Goal: Task Accomplishment & Management: Manage account settings

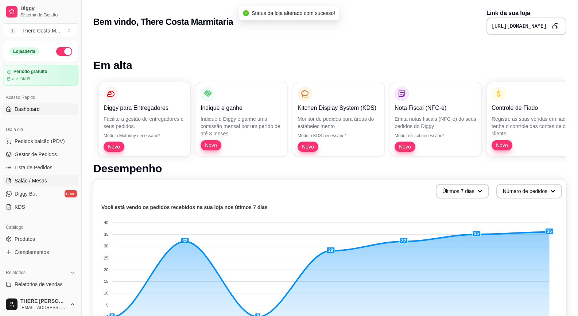
scroll to position [73, 0]
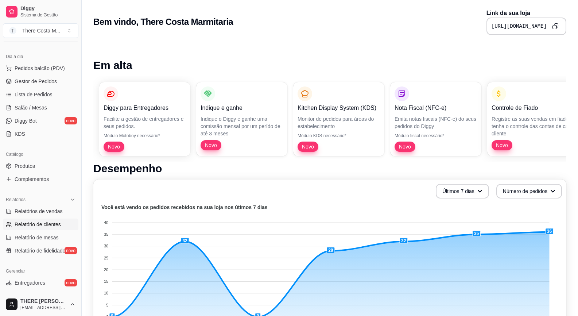
click at [39, 223] on span "Relatório de clientes" at bounding box center [38, 223] width 46 height 7
select select "30"
select select "HIGHEST_TOTAL_SPENT_WITH_ORDERS"
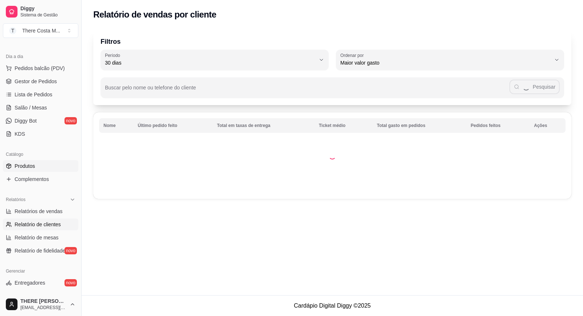
click at [32, 166] on span "Produtos" at bounding box center [25, 165] width 20 height 7
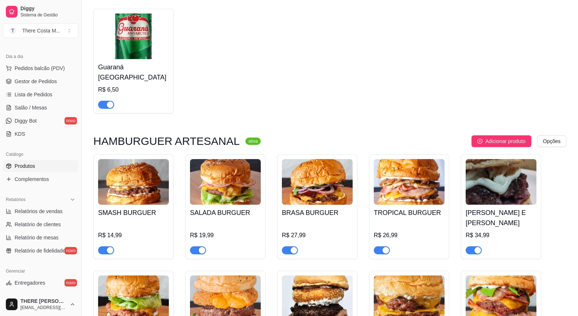
scroll to position [620, 0]
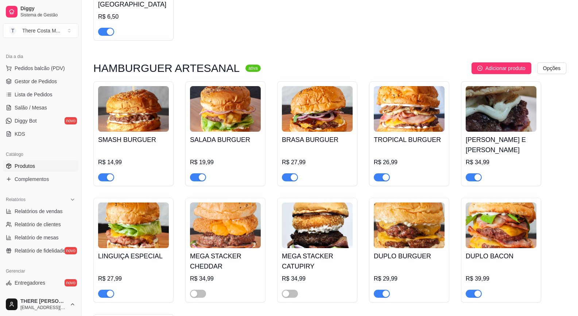
click at [128, 132] on div "SMASH BURGUER R$ 14,99" at bounding box center [133, 157] width 71 height 50
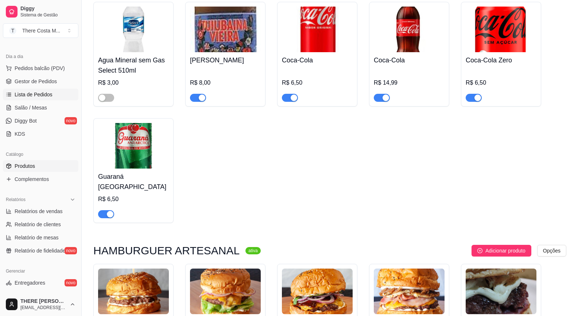
click at [40, 97] on span "Lista de Pedidos" at bounding box center [34, 94] width 38 height 7
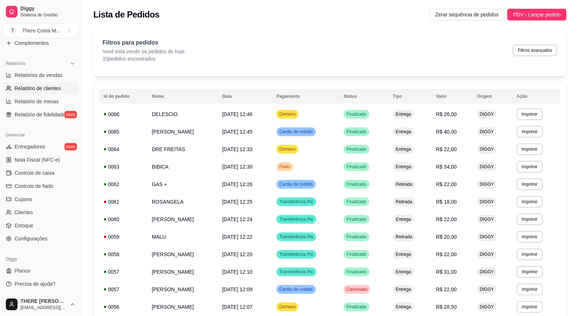
click at [35, 82] on link "Relatório de clientes" at bounding box center [40, 88] width 75 height 12
select select "30"
select select "HIGHEST_TOTAL_SPENT_WITH_ORDERS"
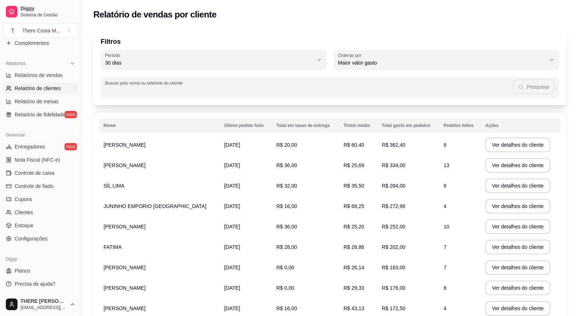
click at [122, 88] on input "Buscar pelo nome ou telefone do cliente" at bounding box center [309, 90] width 408 height 7
drag, startPoint x: 164, startPoint y: 89, endPoint x: 68, endPoint y: 86, distance: 96.2
click at [68, 86] on div "Diggy Sistema de Gestão T There Costa M ... Loja aberta Período gratuito até 24…" at bounding box center [289, 196] width 578 height 393
type input "[PERSON_NAME]"
click at [539, 91] on button "Pesquisar" at bounding box center [533, 86] width 41 height 15
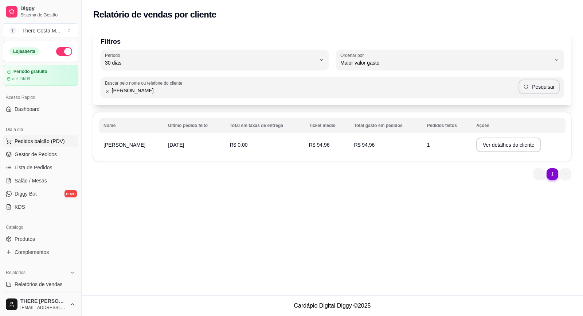
click at [53, 141] on span "Pedidos balcão (PDV)" at bounding box center [40, 140] width 50 height 7
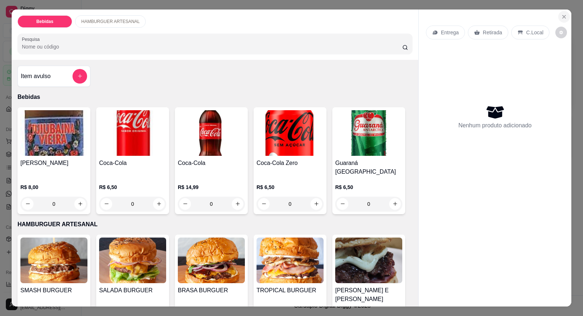
click at [563, 15] on icon "Close" at bounding box center [564, 17] width 6 height 6
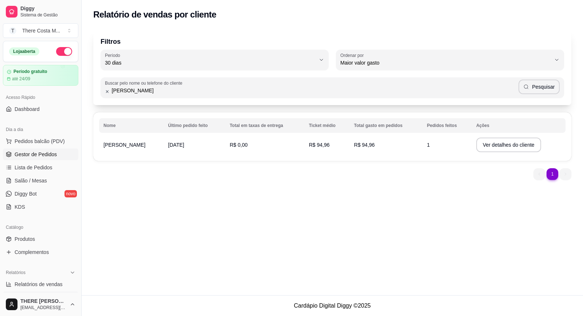
click at [25, 153] on span "Gestor de Pedidos" at bounding box center [36, 154] width 42 height 7
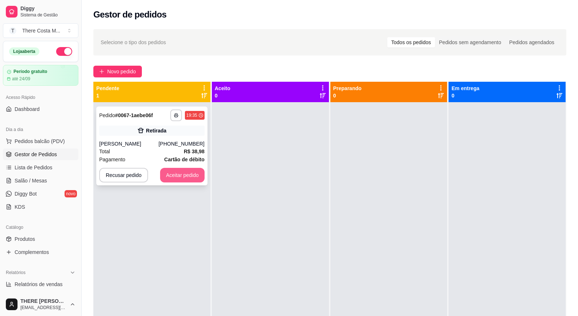
click at [184, 173] on button "Aceitar pedido" at bounding box center [182, 175] width 44 height 15
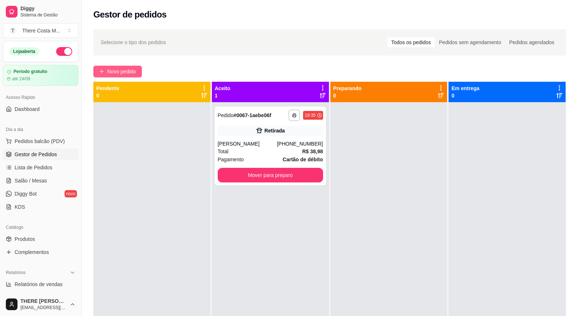
click at [132, 74] on span "Novo pedido" at bounding box center [121, 71] width 29 height 8
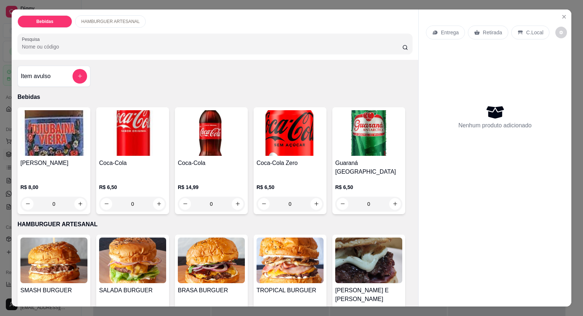
scroll to position [73, 0]
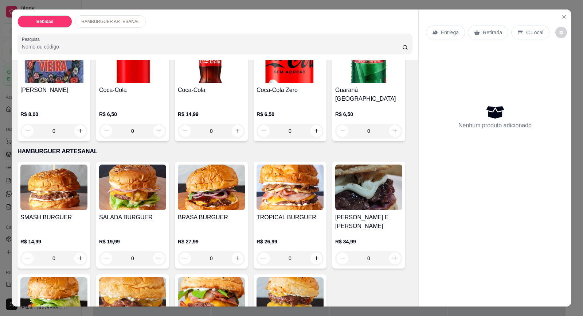
click at [122, 192] on img at bounding box center [132, 187] width 67 height 46
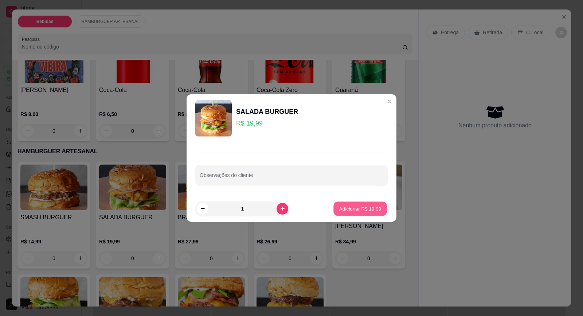
click at [347, 211] on p "Adicionar R$ 19,99" at bounding box center [360, 208] width 42 height 7
type input "1"
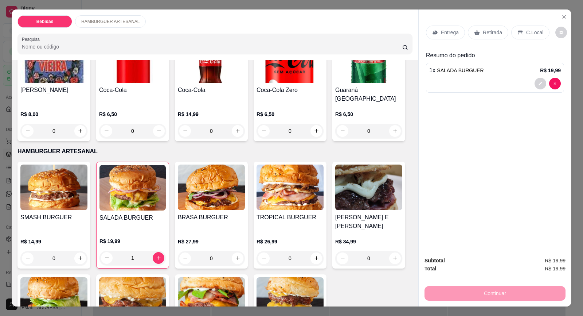
click at [442, 29] on p "Entrega" at bounding box center [450, 32] width 18 height 7
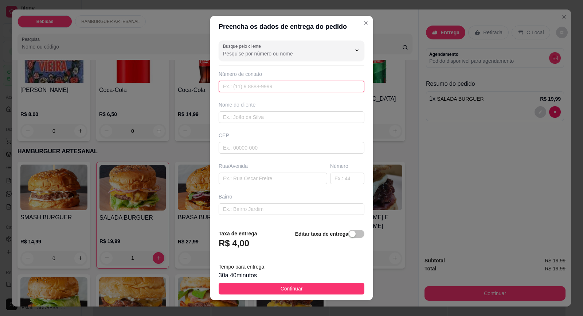
click at [232, 89] on input "text" at bounding box center [292, 87] width 146 height 12
type input "[PHONE_NUMBER]"
click at [257, 119] on input "text" at bounding box center [292, 117] width 146 height 12
type input "[PERSON_NAME]"
click at [238, 176] on input "text" at bounding box center [273, 178] width 109 height 12
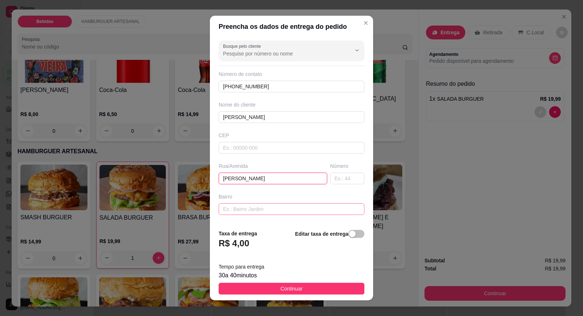
type input "[PERSON_NAME]"
click at [265, 206] on input "text" at bounding box center [292, 209] width 146 height 12
type input "125"
click at [335, 178] on input "text" at bounding box center [347, 178] width 34 height 12
type input "125"
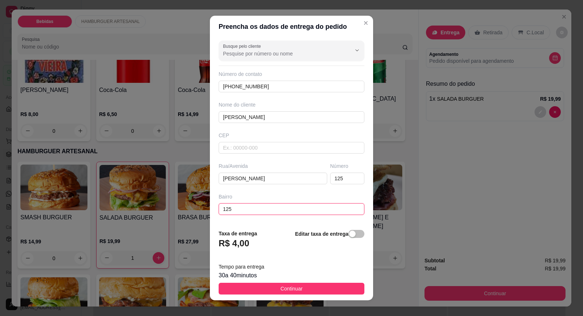
drag, startPoint x: 249, startPoint y: 210, endPoint x: 148, endPoint y: 212, distance: 101.0
click at [148, 212] on div "Preencha os dados de entrega do pedido Busque pelo cliente Número de contato [P…" at bounding box center [291, 158] width 583 height 316
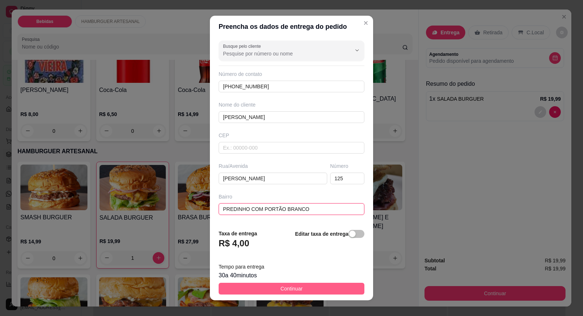
type input "PREDINHO COM PORTÃO BRANCO"
click at [272, 286] on button "Continuar" at bounding box center [292, 288] width 146 height 12
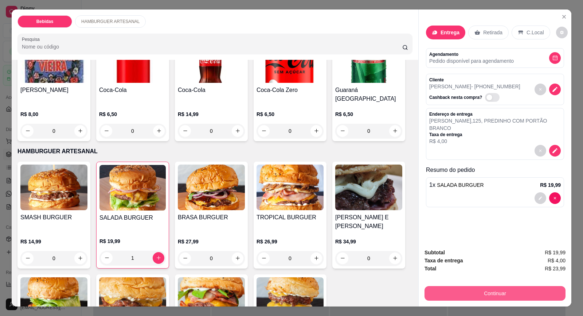
click at [433, 291] on button "Continuar" at bounding box center [495, 293] width 141 height 15
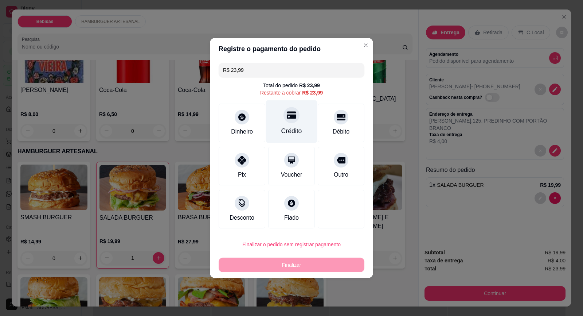
click at [284, 116] on div at bounding box center [292, 115] width 16 height 16
type input "R$ 0,00"
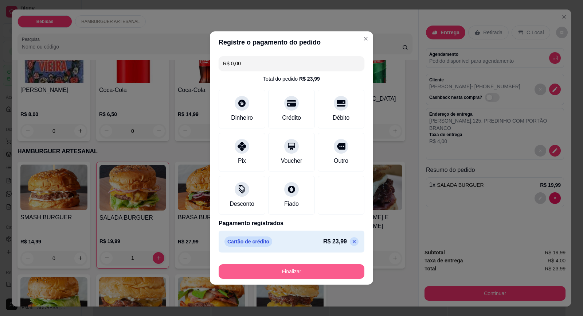
click at [309, 270] on button "Finalizar" at bounding box center [292, 271] width 146 height 15
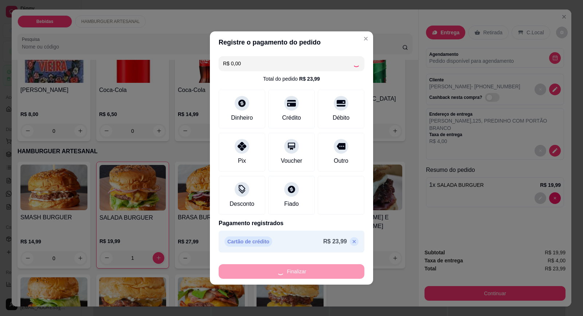
type input "0"
type input "-R$ 23,99"
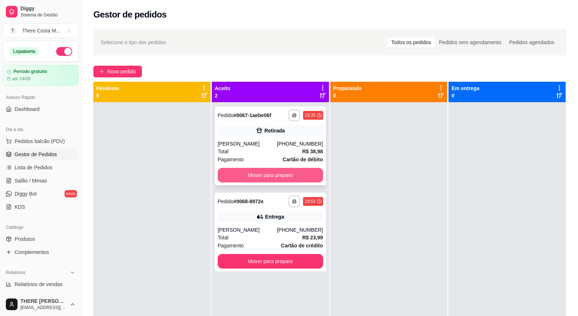
click at [254, 175] on button "Mover para preparo" at bounding box center [270, 175] width 105 height 15
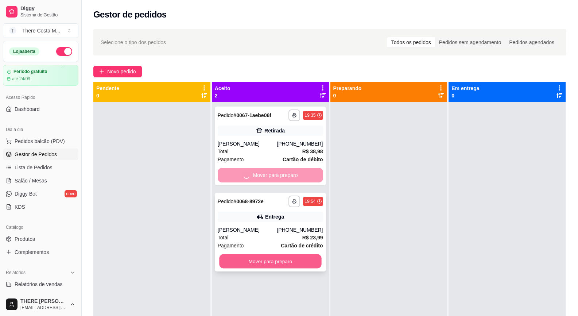
click at [260, 265] on button "Mover para preparo" at bounding box center [270, 261] width 102 height 14
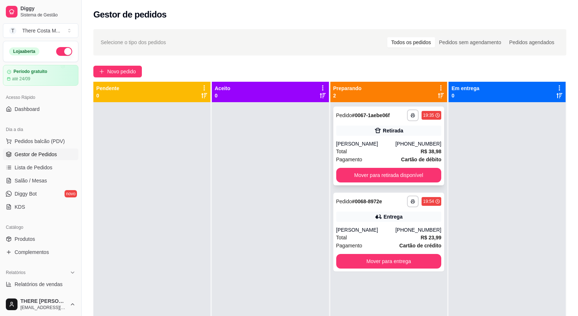
click at [385, 121] on div "**********" at bounding box center [388, 115] width 105 height 12
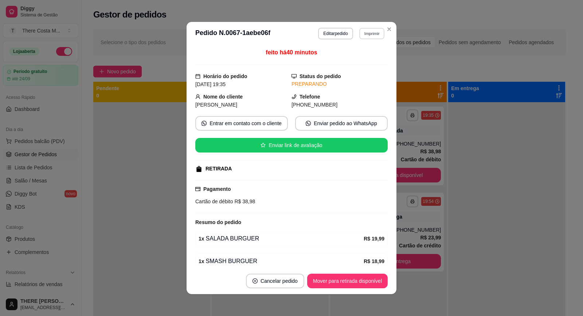
click at [366, 35] on button "Imprimir" at bounding box center [371, 33] width 25 height 11
click at [360, 60] on button "IMPRESSORA" at bounding box center [356, 59] width 53 height 12
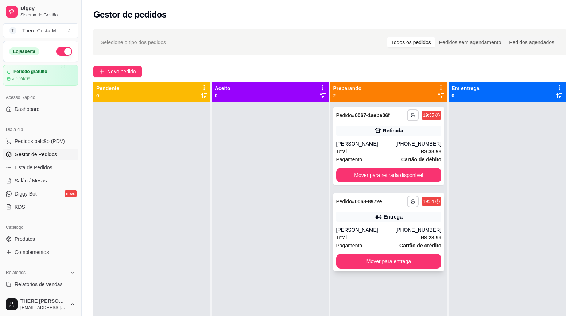
click at [392, 209] on div "**********" at bounding box center [388, 231] width 111 height 79
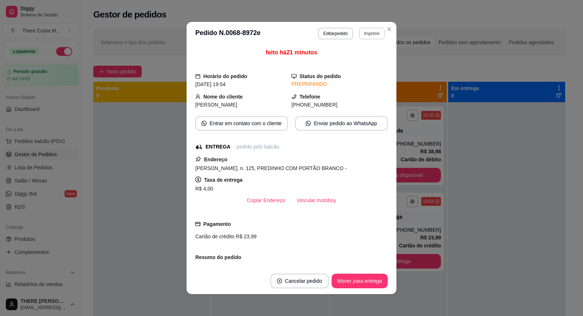
click at [363, 38] on button "Imprimir" at bounding box center [372, 34] width 26 height 12
click at [365, 60] on button "IMPRESSORA" at bounding box center [356, 58] width 51 height 11
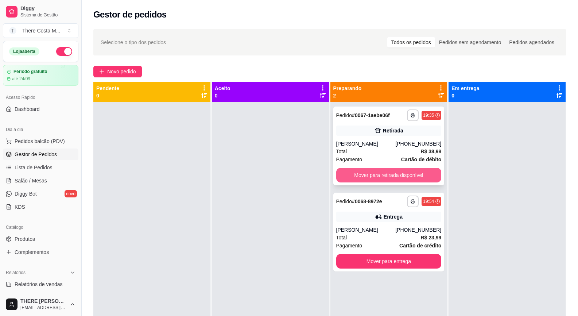
click at [388, 173] on button "Mover para retirada disponível" at bounding box center [388, 175] width 105 height 15
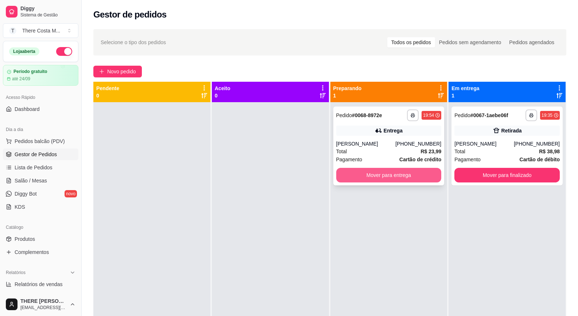
click at [402, 175] on button "Mover para entrega" at bounding box center [388, 175] width 105 height 15
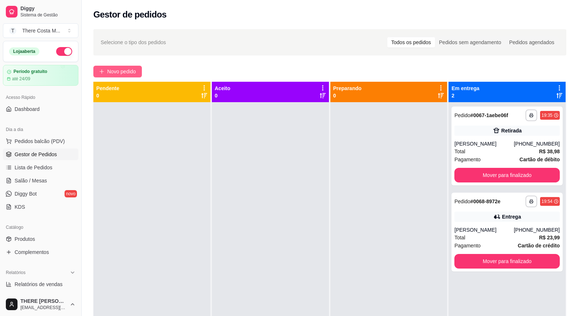
click at [102, 69] on icon "plus" at bounding box center [101, 71] width 5 height 5
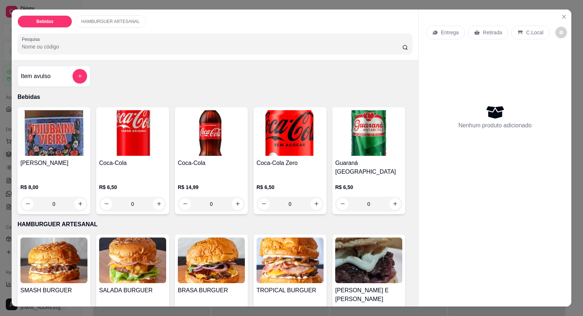
click at [441, 33] on p "Entrega" at bounding box center [450, 32] width 18 height 7
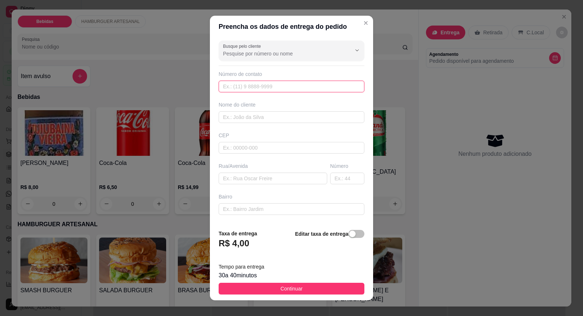
click at [239, 82] on input "text" at bounding box center [292, 87] width 146 height 12
paste input "[PHONE_NUMBER]"
type input "[PHONE_NUMBER]"
click at [250, 117] on input "text" at bounding box center [292, 117] width 146 height 12
type input "MORAIS"
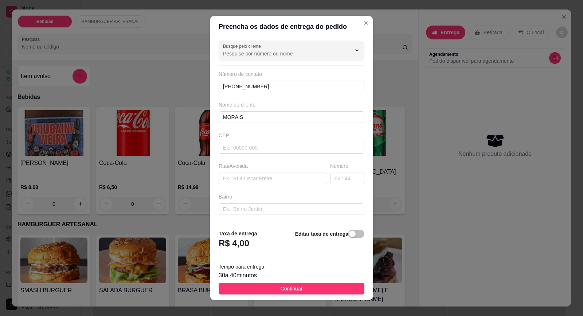
click at [231, 185] on div "Busque pelo cliente Número de contato [PHONE_NUMBER] Nome do cliente MORAIS CEP…" at bounding box center [291, 130] width 163 height 185
click at [230, 180] on input "text" at bounding box center [273, 178] width 109 height 12
paste input "[STREET_ADDRESS][PERSON_NAME]"
drag, startPoint x: 295, startPoint y: 179, endPoint x: 289, endPoint y: 181, distance: 6.7
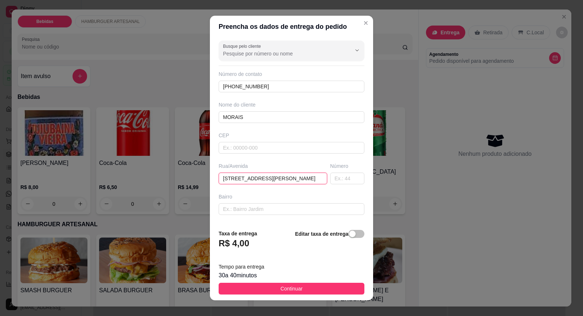
click at [289, 181] on input "[STREET_ADDRESS][PERSON_NAME]" at bounding box center [273, 178] width 109 height 12
type input "rua [PERSON_NAME] [GEOGRAPHIC_DATA]"
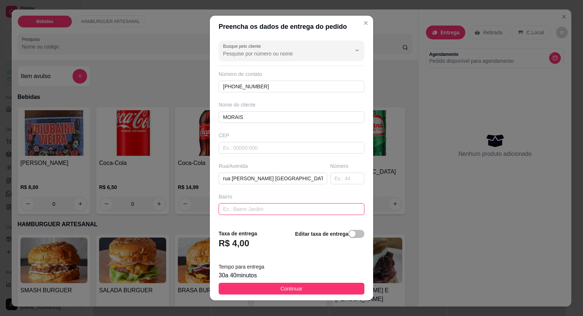
click at [249, 209] on input "text" at bounding box center [292, 209] width 146 height 12
paste input "85"
type input "85"
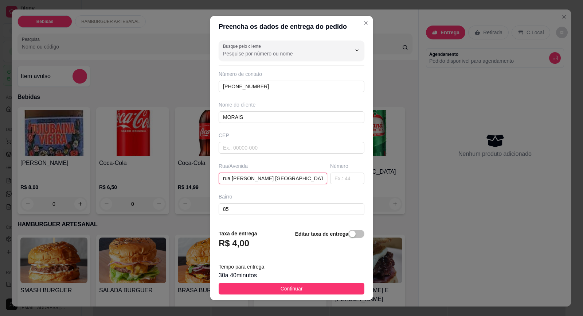
drag, startPoint x: 308, startPoint y: 178, endPoint x: 292, endPoint y: 181, distance: 16.3
click at [292, 181] on input "rua [PERSON_NAME] [GEOGRAPHIC_DATA]" at bounding box center [273, 178] width 109 height 12
type input "rua [PERSON_NAME]"
click at [330, 179] on input "text" at bounding box center [347, 178] width 34 height 12
paste input "[GEOGRAPHIC_DATA]"
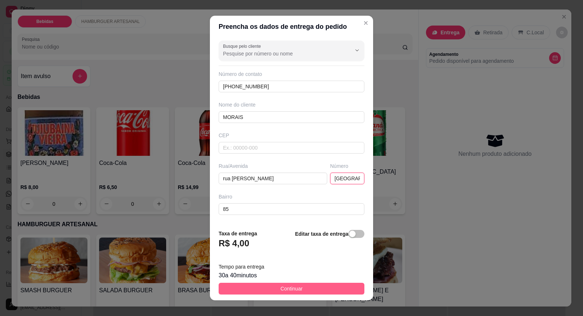
type input "[GEOGRAPHIC_DATA]"
click at [281, 286] on span "Continuar" at bounding box center [292, 288] width 22 height 8
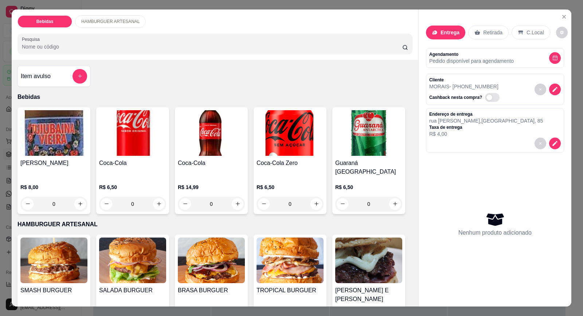
click at [55, 237] on img at bounding box center [53, 260] width 67 height 46
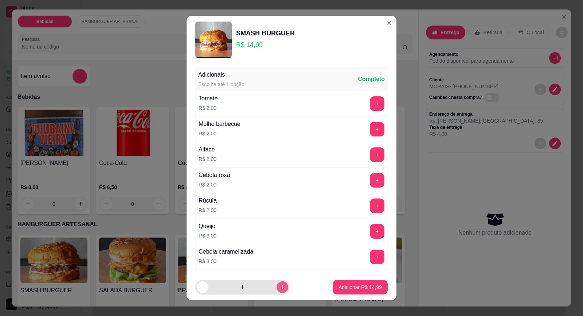
click at [278, 288] on button "increase-product-quantity" at bounding box center [283, 287] width 12 height 12
type input "2"
click at [341, 286] on p "Adicionar R$ 29,98" at bounding box center [360, 286] width 42 height 7
type input "2"
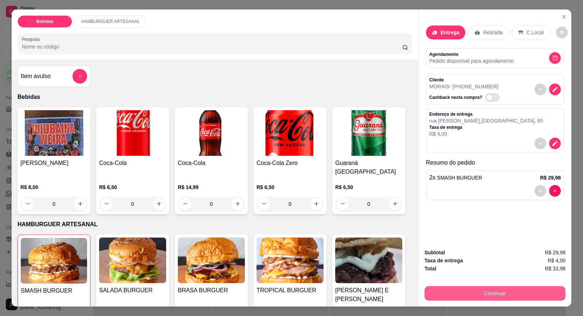
click at [467, 295] on button "Continuar" at bounding box center [495, 293] width 141 height 15
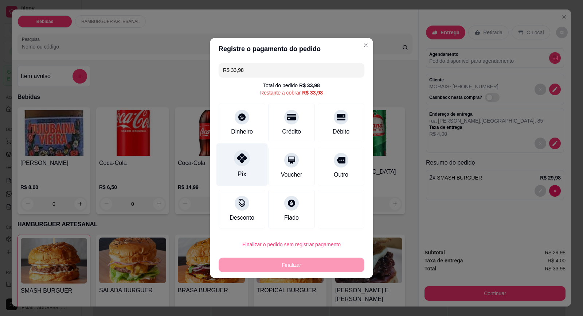
click at [243, 165] on div at bounding box center [242, 158] width 16 height 16
type input "R$ 0,00"
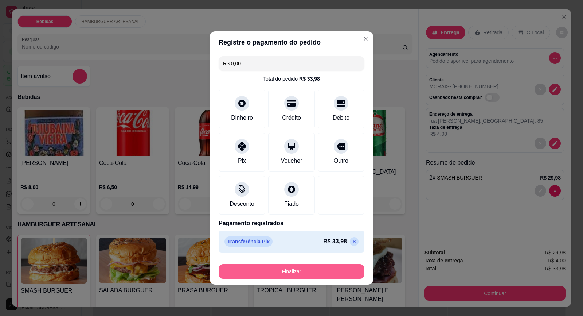
click at [293, 270] on button "Finalizar" at bounding box center [292, 271] width 146 height 15
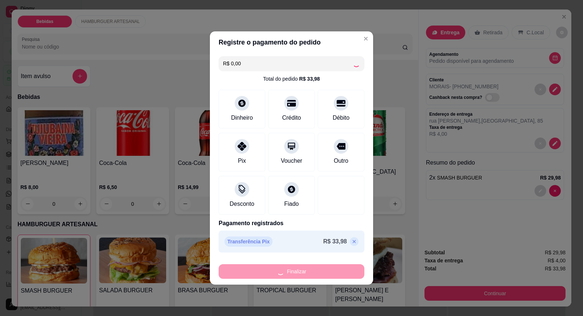
type input "0"
type input "-R$ 33,98"
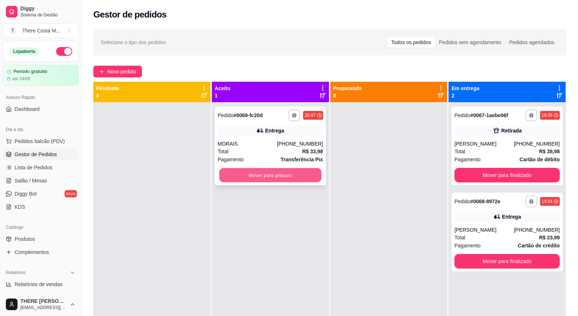
click at [280, 171] on button "Mover para preparo" at bounding box center [270, 175] width 102 height 14
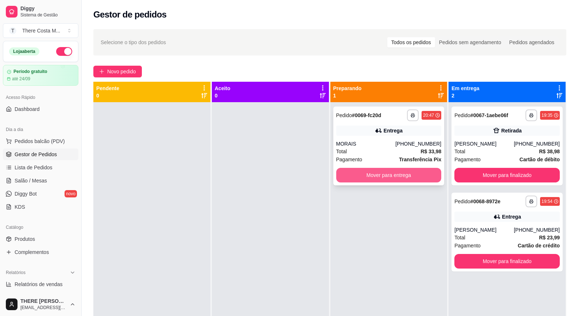
click at [372, 173] on button "Mover para entrega" at bounding box center [388, 175] width 105 height 15
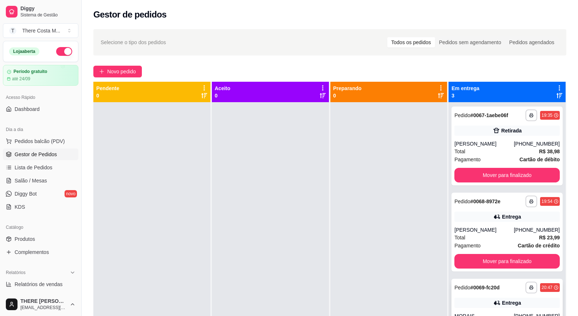
click at [474, 288] on strong "# 0069-fc20d" at bounding box center [484, 287] width 29 height 6
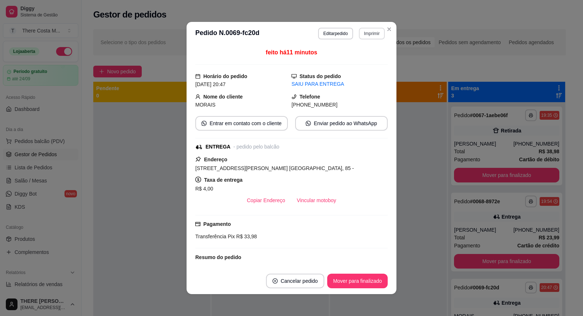
click at [364, 36] on button "Imprimir" at bounding box center [372, 34] width 26 height 12
click at [363, 58] on button "IMPRESSORA" at bounding box center [356, 59] width 53 height 12
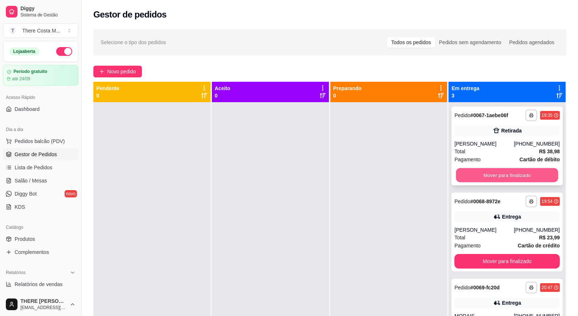
click at [493, 176] on button "Mover para finalizado" at bounding box center [507, 175] width 102 height 14
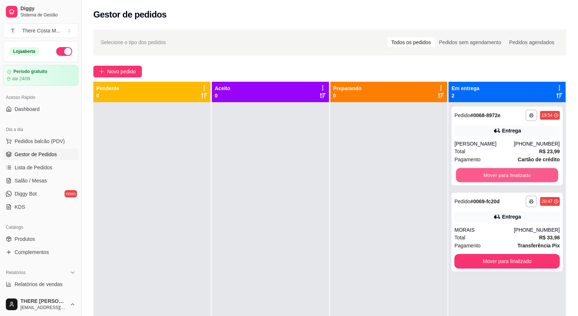
click at [493, 176] on button "Mover para finalizado" at bounding box center [507, 175] width 102 height 14
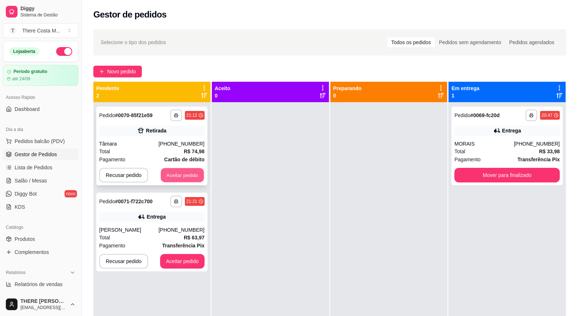
click at [179, 175] on button "Aceitar pedido" at bounding box center [182, 175] width 43 height 14
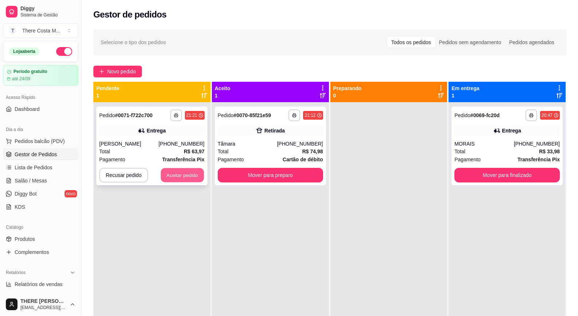
click at [187, 172] on button "Aceitar pedido" at bounding box center [182, 175] width 43 height 14
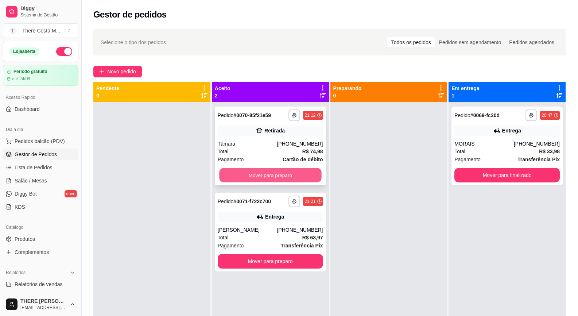
click at [280, 175] on button "Mover para preparo" at bounding box center [270, 175] width 102 height 14
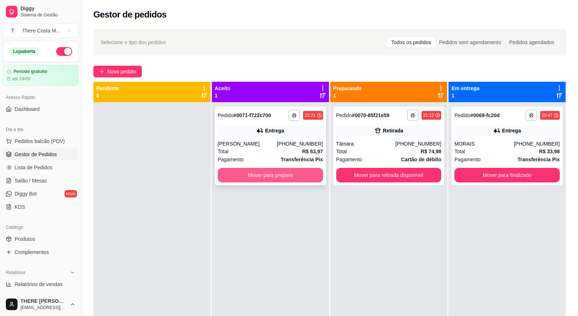
click at [290, 169] on button "Mover para preparo" at bounding box center [270, 175] width 105 height 15
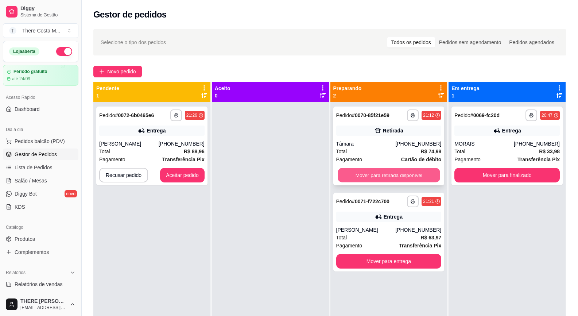
click at [352, 178] on button "Mover para retirada disponível" at bounding box center [388, 175] width 102 height 14
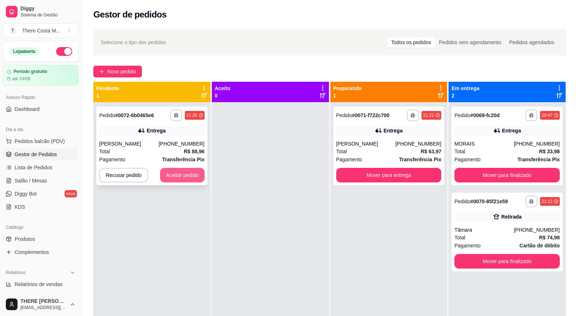
click at [188, 175] on button "Aceitar pedido" at bounding box center [182, 175] width 44 height 15
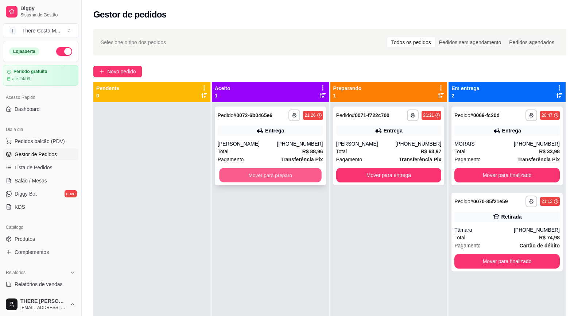
click at [298, 173] on button "Mover para preparo" at bounding box center [270, 175] width 102 height 14
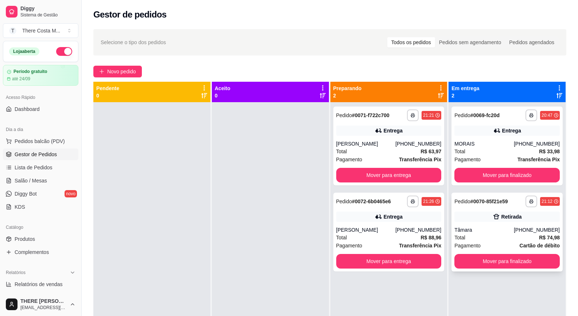
click at [478, 231] on div "Tâmara" at bounding box center [483, 229] width 59 height 7
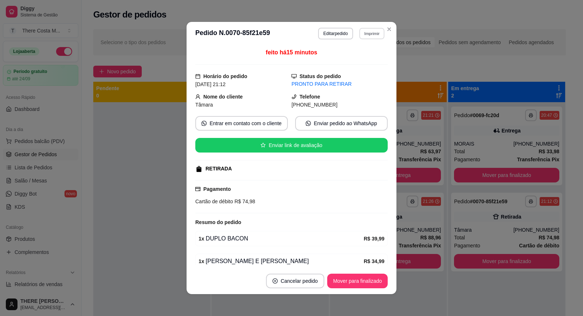
click at [375, 33] on button "Imprimir" at bounding box center [371, 33] width 25 height 11
click at [358, 60] on button "IMPRESSORA" at bounding box center [356, 58] width 51 height 11
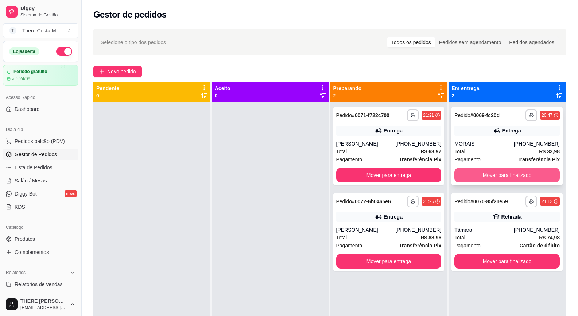
click at [500, 175] on button "Mover para finalizado" at bounding box center [506, 175] width 105 height 15
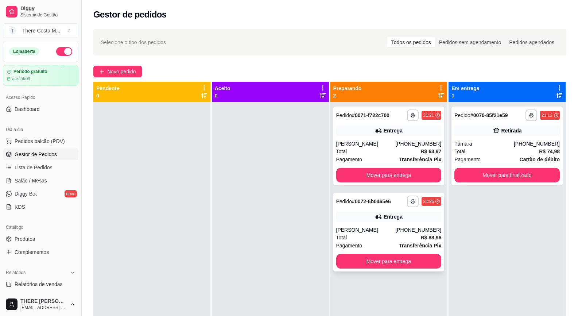
click at [366, 235] on div "Total R$ 88,96" at bounding box center [388, 237] width 105 height 8
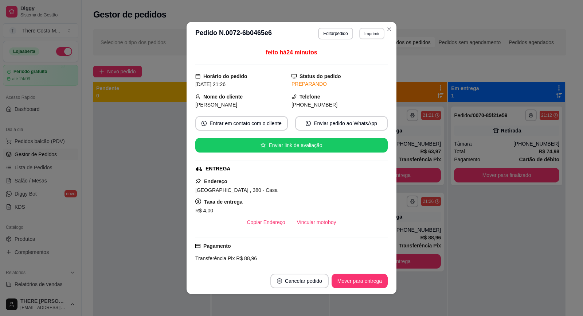
click at [367, 32] on button "Imprimir" at bounding box center [371, 33] width 25 height 11
click at [367, 60] on button "IMPRESSORA" at bounding box center [356, 59] width 53 height 12
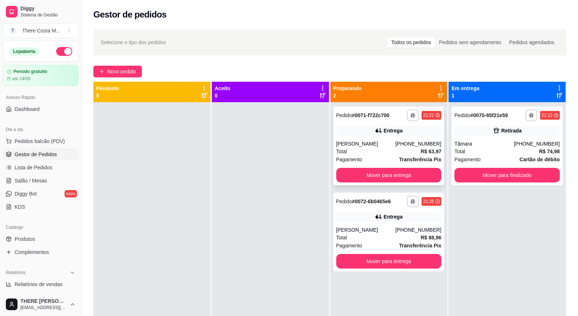
click at [383, 142] on div "[PERSON_NAME]" at bounding box center [365, 143] width 59 height 7
click at [409, 112] on button "button" at bounding box center [413, 115] width 12 height 12
click at [391, 141] on button "IMPRESSORA" at bounding box center [389, 141] width 53 height 12
click at [109, 67] on span "Novo pedido" at bounding box center [121, 71] width 29 height 8
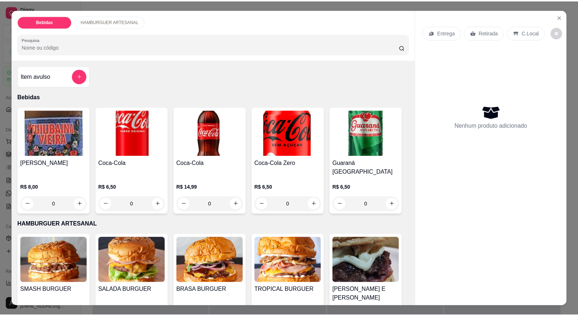
scroll to position [73, 0]
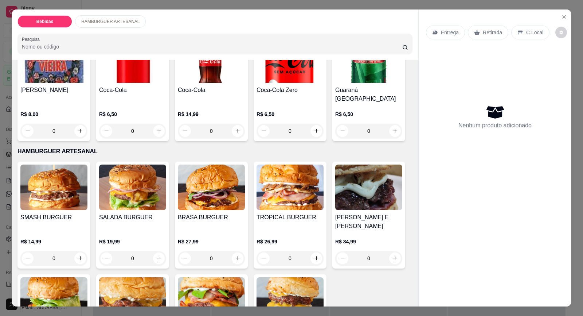
click at [131, 201] on div "SALADA BURGUER R$ 19,99 0" at bounding box center [132, 214] width 73 height 107
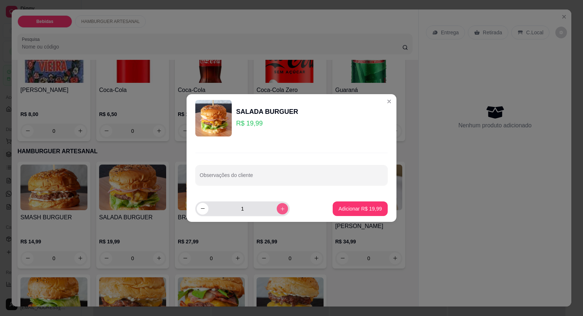
click at [280, 208] on icon "increase-product-quantity" at bounding box center [282, 208] width 5 height 5
type input "2"
click at [358, 208] on p "Adicionar R$ 39,98" at bounding box center [360, 208] width 43 height 7
type input "2"
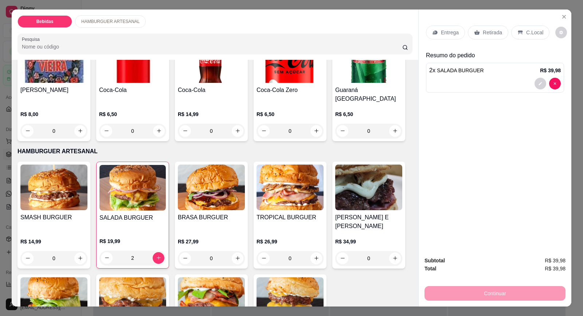
click at [282, 103] on div "R$ 6,50 0" at bounding box center [290, 120] width 67 height 35
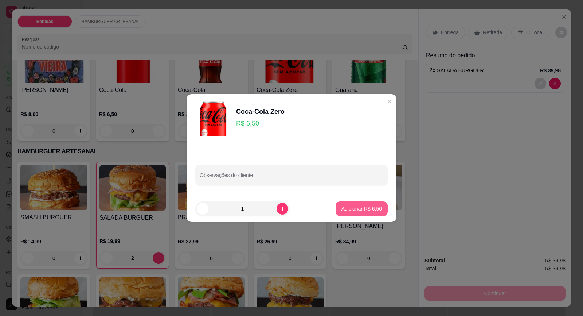
click at [374, 202] on button "Adicionar R$ 6,50" at bounding box center [362, 208] width 52 height 15
type input "1"
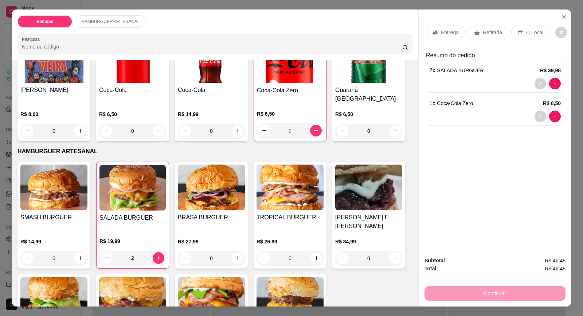
click at [450, 33] on p "Entrega" at bounding box center [450, 32] width 18 height 7
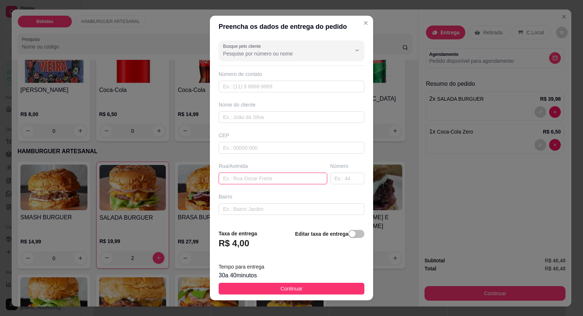
click at [239, 179] on input "text" at bounding box center [273, 178] width 109 height 12
paste input "[PERSON_NAME] 55"
drag, startPoint x: 284, startPoint y: 177, endPoint x: 270, endPoint y: 180, distance: 14.7
click at [270, 180] on input "[PERSON_NAME] 55" at bounding box center [273, 178] width 109 height 12
type input "[PERSON_NAME]"
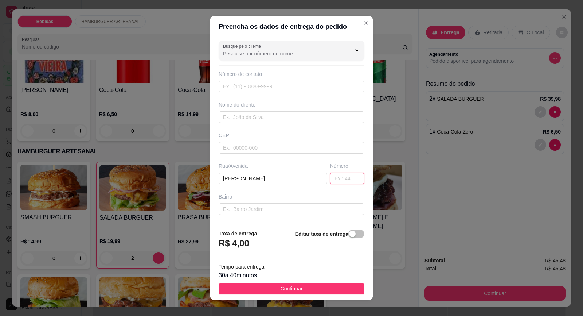
click at [331, 177] on input "text" at bounding box center [347, 178] width 34 height 12
paste input "55"
type input "55"
click at [256, 88] on input "text" at bounding box center [292, 87] width 146 height 12
paste input "[PHONE_NUMBER]"
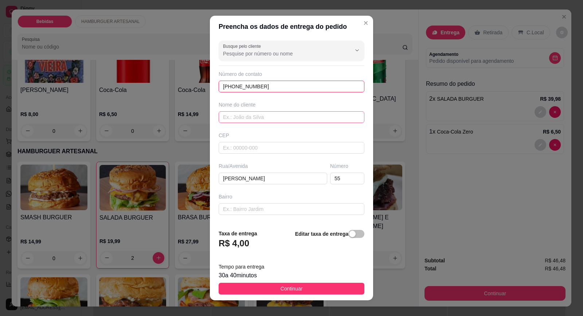
type input "[PHONE_NUMBER]"
click at [252, 119] on input "text" at bounding box center [292, 117] width 146 height 12
click at [241, 119] on input "text" at bounding box center [292, 117] width 146 height 12
paste input "[PERSON_NAME]"
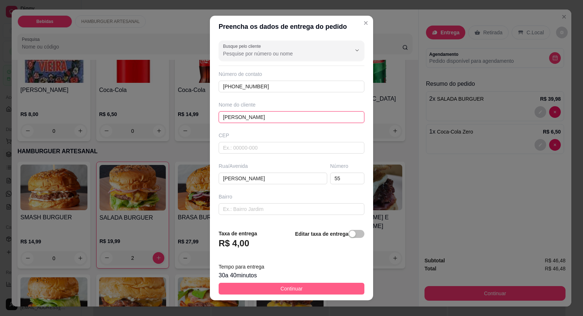
type input "[PERSON_NAME]"
click at [300, 288] on button "Continuar" at bounding box center [292, 288] width 146 height 12
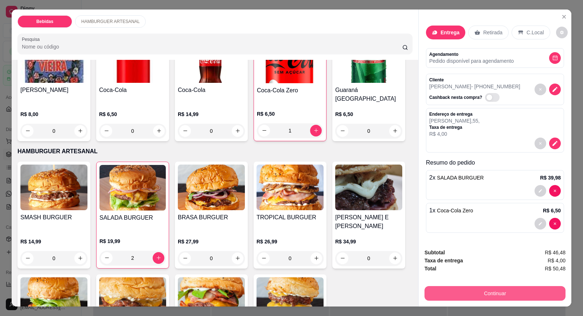
click at [499, 292] on button "Continuar" at bounding box center [495, 293] width 141 height 15
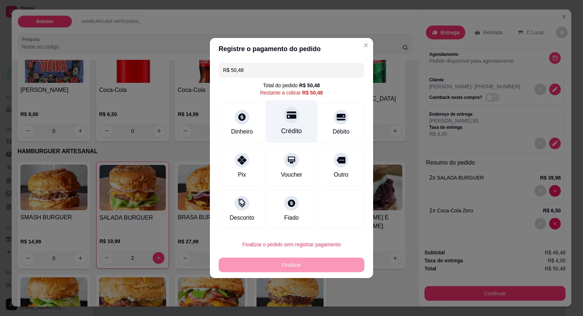
click at [294, 123] on div "Crédito" at bounding box center [291, 121] width 51 height 43
type input "R$ 0,00"
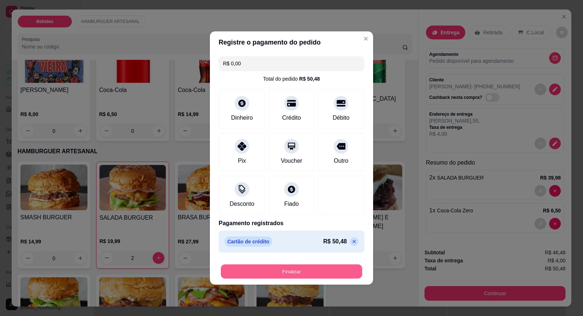
click at [304, 270] on button "Finalizar" at bounding box center [291, 271] width 141 height 14
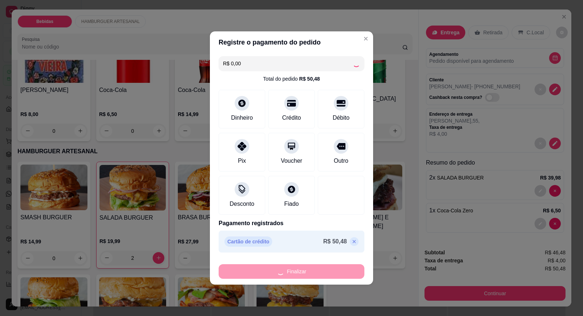
type input "0"
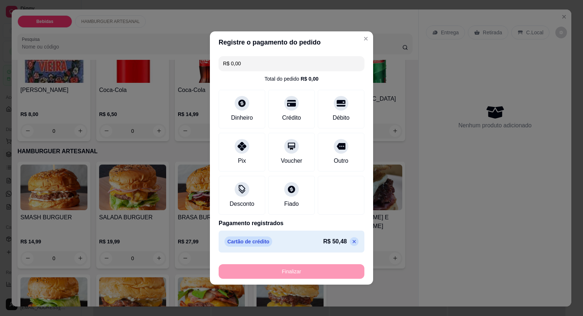
type input "-R$ 50,48"
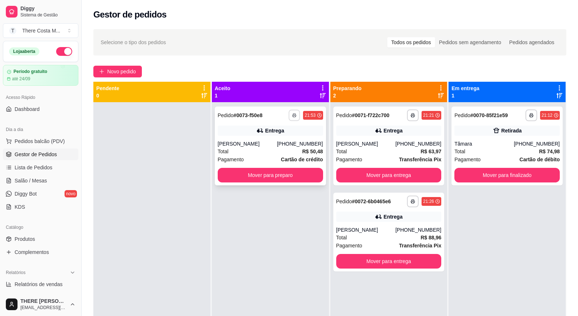
click at [292, 114] on icon "button" at bounding box center [294, 115] width 4 height 4
click at [267, 138] on button "IMPRESSORA" at bounding box center [272, 140] width 51 height 11
click at [404, 176] on button "Mover para entrega" at bounding box center [388, 175] width 102 height 14
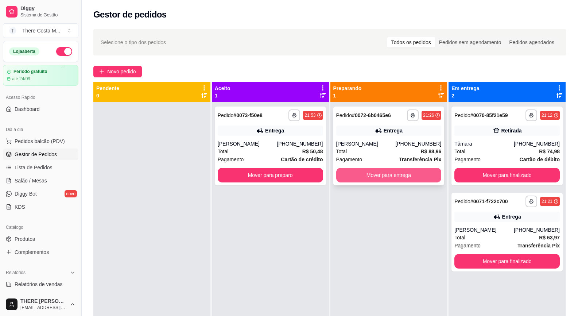
click at [374, 174] on button "Mover para entrega" at bounding box center [388, 175] width 105 height 15
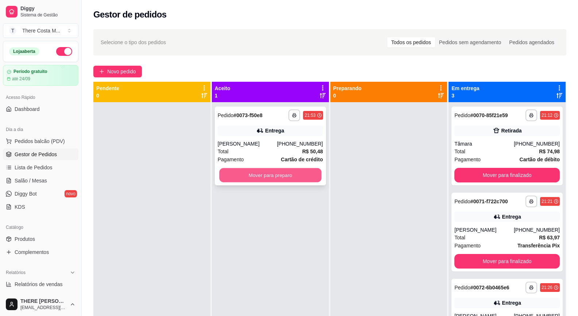
click at [313, 173] on button "Mover para preparo" at bounding box center [270, 175] width 102 height 14
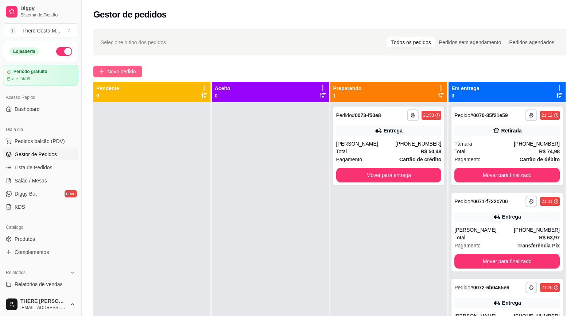
click at [115, 69] on span "Novo pedido" at bounding box center [121, 71] width 29 height 8
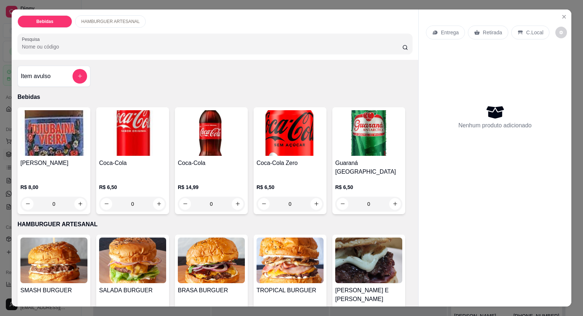
click at [348, 146] on img at bounding box center [368, 133] width 67 height 46
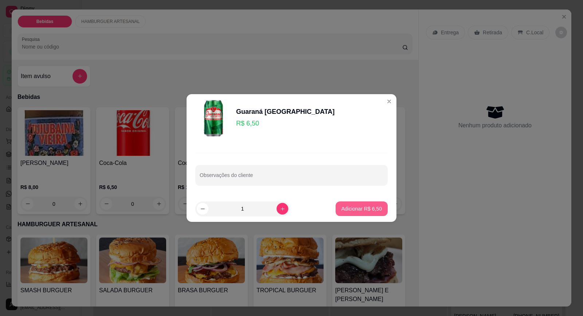
click at [362, 210] on p "Adicionar R$ 6,50" at bounding box center [361, 208] width 40 height 7
type input "1"
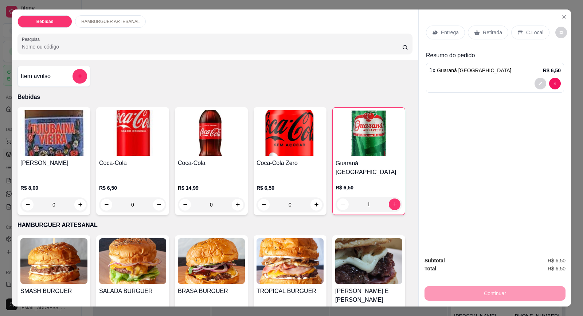
click at [125, 263] on img at bounding box center [132, 261] width 67 height 46
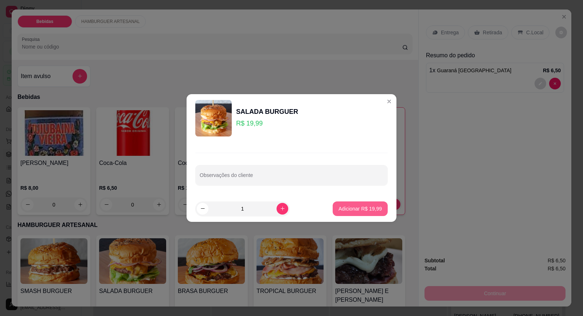
click at [347, 208] on p "Adicionar R$ 19,99" at bounding box center [360, 208] width 43 height 7
type input "1"
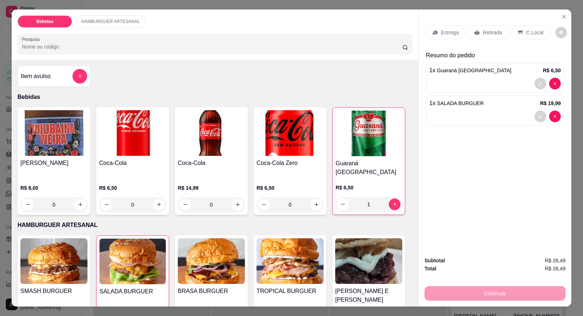
click at [449, 32] on p "Entrega" at bounding box center [450, 32] width 18 height 7
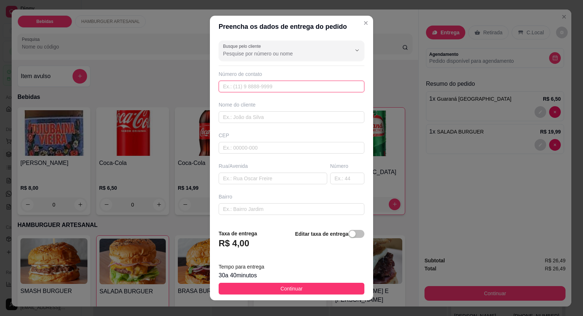
click at [261, 82] on input "text" at bounding box center [292, 87] width 146 height 12
type input "[PHONE_NUMBER]"
click at [262, 120] on input "text" at bounding box center [292, 117] width 146 height 12
type input "FABIANA"
click at [250, 182] on input "text" at bounding box center [273, 178] width 109 height 12
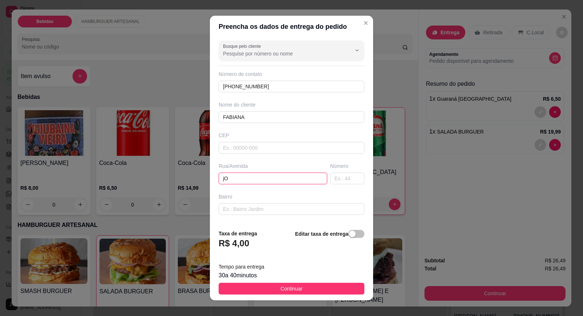
type input "j"
type input "[PERSON_NAME]"
click at [343, 176] on input "text" at bounding box center [347, 178] width 34 height 12
type input "107"
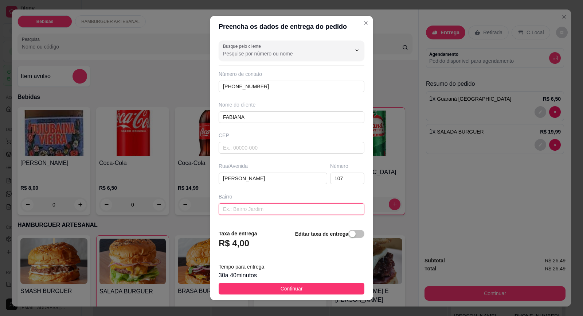
click at [261, 214] on input "text" at bounding box center [292, 209] width 146 height 12
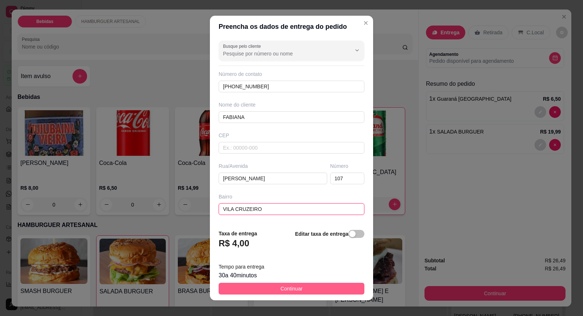
type input "VILA CRUZEIRO"
click at [293, 288] on span "Continuar" at bounding box center [292, 288] width 22 height 8
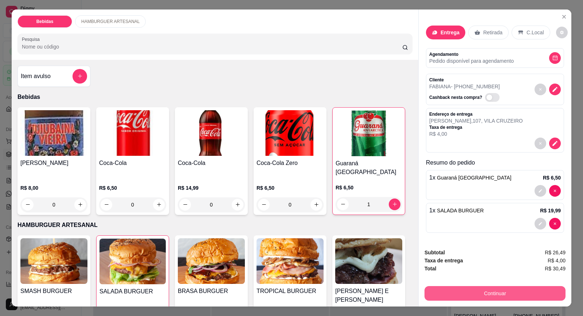
click at [445, 292] on button "Continuar" at bounding box center [495, 293] width 141 height 15
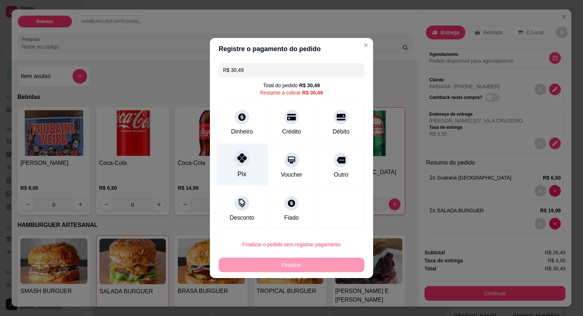
click at [243, 171] on div "Pix" at bounding box center [242, 173] width 9 height 9
type input "R$ 0,00"
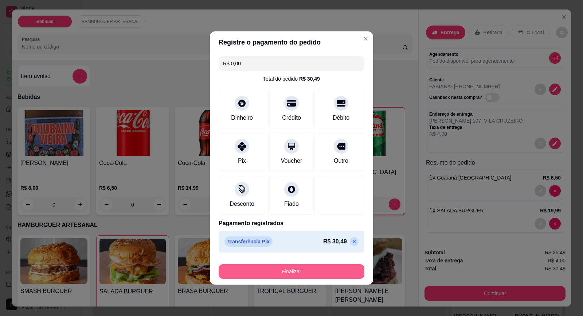
click at [311, 278] on button "Finalizar" at bounding box center [292, 271] width 146 height 15
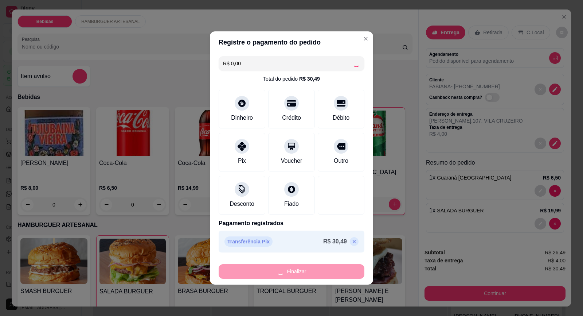
type input "0"
type input "-R$ 30,49"
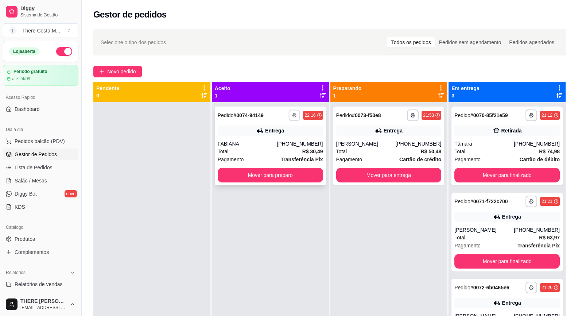
click at [292, 117] on button "button" at bounding box center [294, 114] width 11 height 11
click at [280, 139] on button "IMPRESSORA" at bounding box center [272, 140] width 51 height 11
click at [411, 114] on icon "button" at bounding box center [412, 115] width 4 height 4
click at [397, 140] on button "IMPRESSORA" at bounding box center [389, 140] width 51 height 11
click at [271, 170] on button "Mover para preparo" at bounding box center [270, 175] width 105 height 15
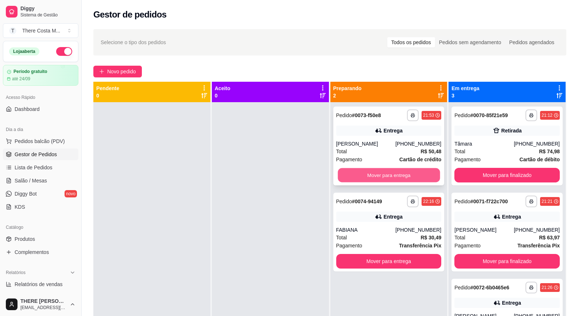
click at [375, 177] on button "Mover para entrega" at bounding box center [388, 175] width 102 height 14
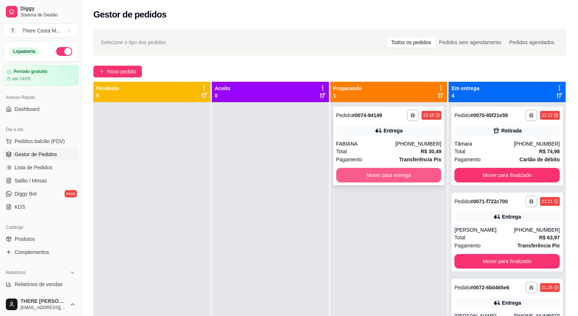
click at [390, 178] on button "Mover para entrega" at bounding box center [388, 175] width 105 height 15
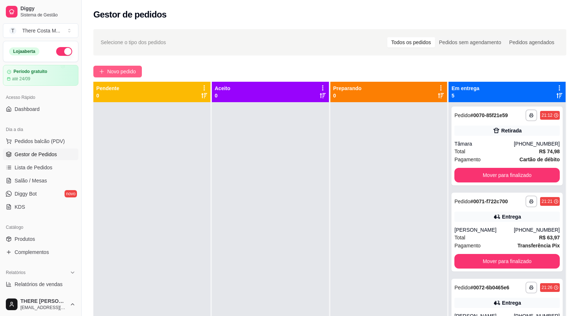
click at [127, 67] on button "Novo pedido" at bounding box center [117, 72] width 48 height 12
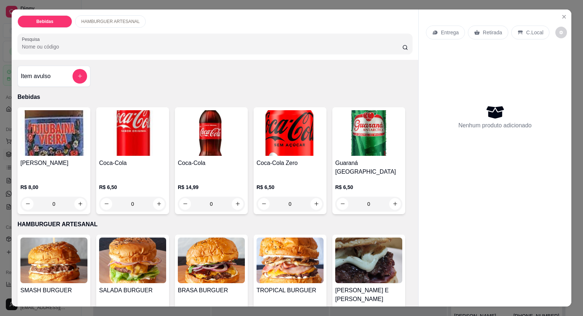
click at [446, 32] on p "Entrega" at bounding box center [450, 32] width 18 height 7
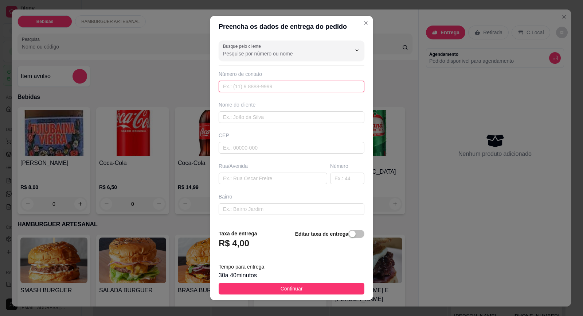
click at [289, 88] on input "text" at bounding box center [292, 87] width 146 height 12
click at [289, 88] on input "[PHONE_NUMBER]" at bounding box center [292, 87] width 146 height 12
drag, startPoint x: 289, startPoint y: 88, endPoint x: 185, endPoint y: 89, distance: 103.9
click at [185, 89] on div "Preencha os dados de entrega do pedido Busque pelo cliente Número de contato [P…" at bounding box center [291, 158] width 583 height 316
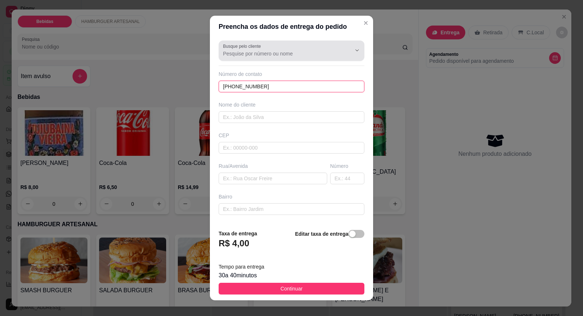
type input "[PHONE_NUMBER]"
click at [228, 53] on input "Busque pelo cliente" at bounding box center [281, 53] width 117 height 7
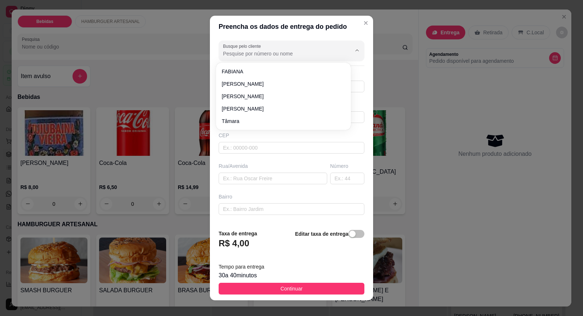
paste input "[PHONE_NUMBER]"
type input "[PHONE_NUMBER]"
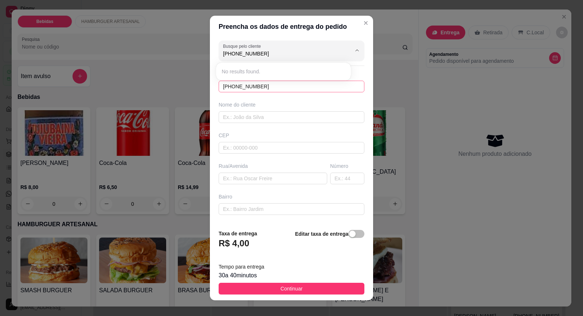
click at [151, 95] on div "Preencha os dados de entrega do pedido Busque pelo cliente [PHONE_NUMBER] Númer…" at bounding box center [291, 158] width 583 height 316
click at [280, 83] on input "[PHONE_NUMBER]" at bounding box center [292, 87] width 146 height 12
type input "1"
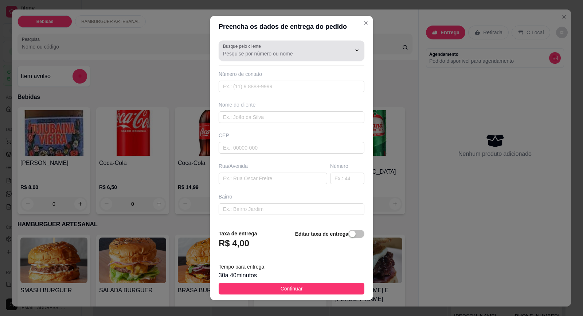
click at [250, 55] on input "Busque pelo cliente" at bounding box center [281, 53] width 117 height 7
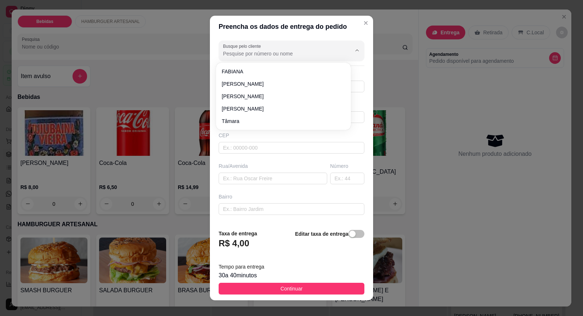
paste input "[PHONE_NUMBER]"
type input "[PHONE_NUMBER]"
drag, startPoint x: 271, startPoint y: 52, endPoint x: 164, endPoint y: 59, distance: 108.1
click at [164, 59] on div "Preencha os dados de entrega do pedido Busque pelo cliente [PHONE_NUMBER] Númer…" at bounding box center [291, 158] width 583 height 316
type input "[PERSON_NAME]"
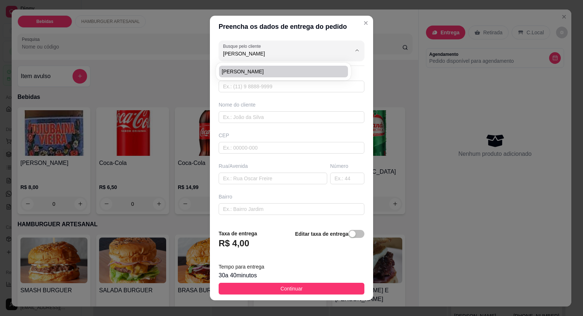
click at [231, 71] on span "[PERSON_NAME]" at bounding box center [280, 71] width 116 height 7
type input "15996846759"
type input "[PERSON_NAME]"
type input "18440000"
type input "RAPOSO [PERSON_NAME]"
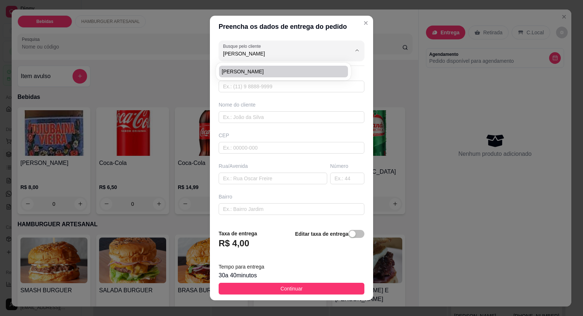
type input "40"
type input "VILA BANDEIRANTES"
type input "Itaberá"
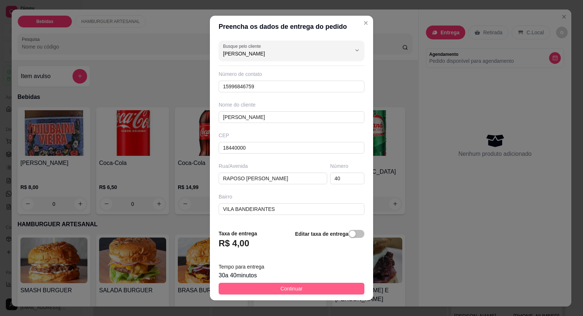
type input "[PERSON_NAME]"
click at [302, 287] on button "Continuar" at bounding box center [292, 288] width 146 height 12
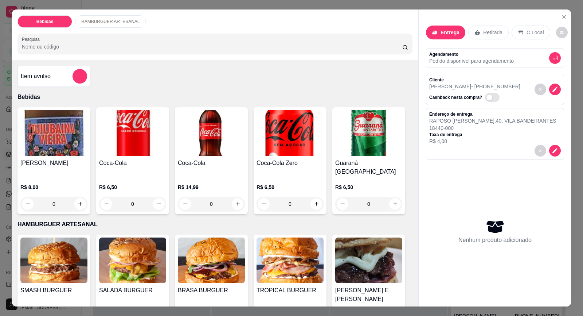
click at [142, 262] on img at bounding box center [132, 260] width 67 height 46
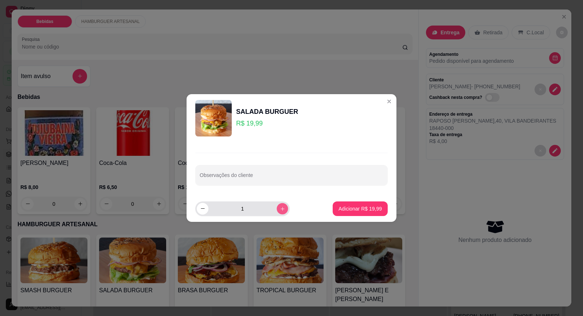
click at [280, 210] on icon "increase-product-quantity" at bounding box center [282, 208] width 5 height 5
type input "2"
click at [339, 210] on p "Adicionar R$ 39,98" at bounding box center [360, 208] width 43 height 7
type input "2"
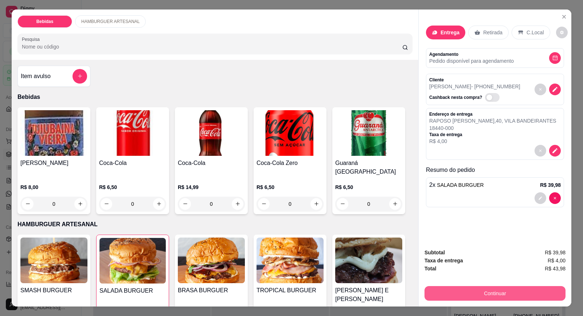
click at [496, 294] on button "Continuar" at bounding box center [495, 293] width 141 height 15
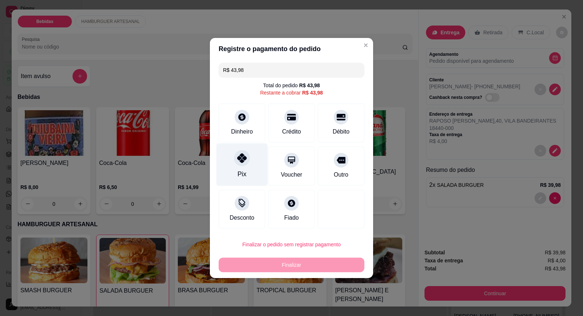
click at [246, 176] on div "Pix" at bounding box center [241, 164] width 51 height 43
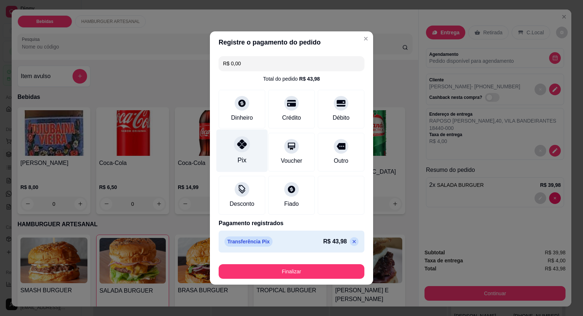
type input "R$ 0,00"
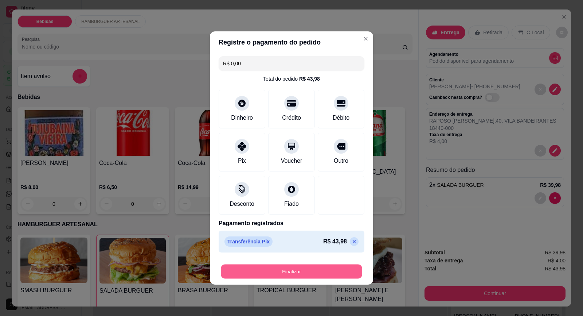
click at [310, 273] on button "Finalizar" at bounding box center [291, 271] width 141 height 14
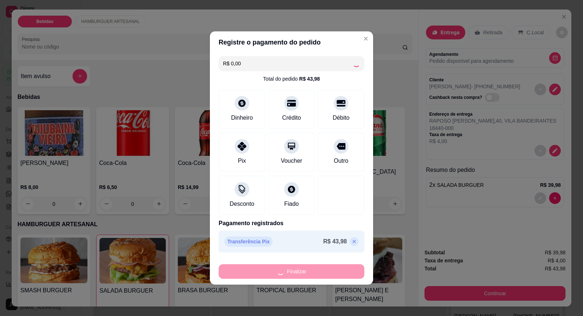
type input "0"
type input "-R$ 43,98"
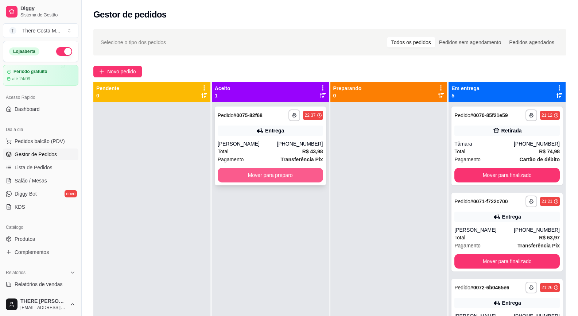
click at [273, 173] on button "Mover para preparo" at bounding box center [270, 175] width 105 height 15
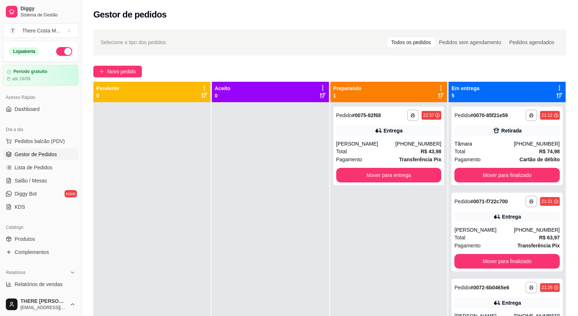
click at [391, 141] on div "[PERSON_NAME]" at bounding box center [365, 143] width 59 height 7
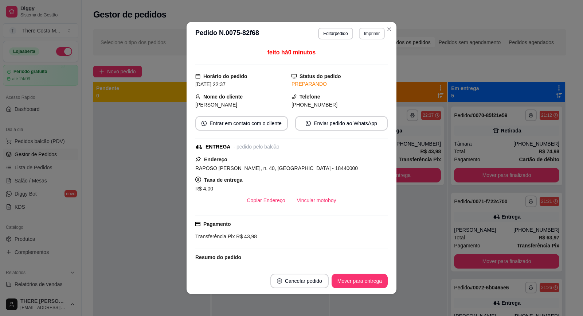
click at [371, 35] on button "Imprimir" at bounding box center [372, 34] width 26 height 12
click at [367, 56] on button "IMPRESSORA" at bounding box center [356, 59] width 53 height 12
click at [305, 198] on button "Vincular motoboy" at bounding box center [317, 200] width 50 height 14
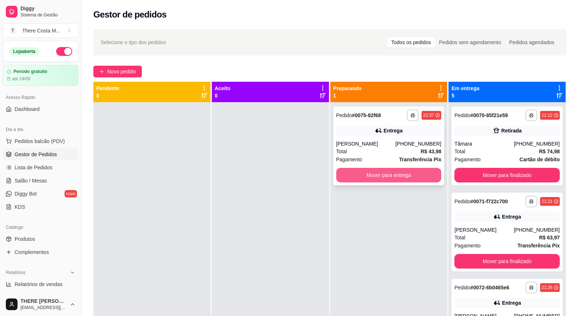
click at [408, 176] on button "Mover para entrega" at bounding box center [388, 175] width 105 height 15
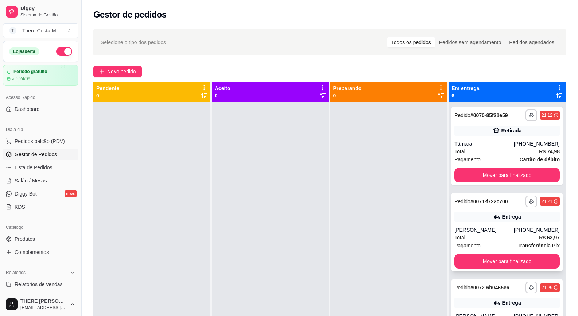
click at [489, 224] on div "**********" at bounding box center [506, 231] width 111 height 79
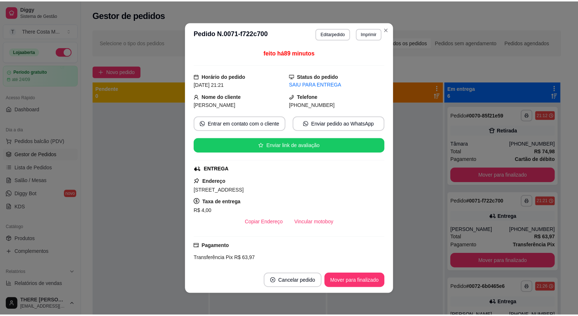
scroll to position [1, 0]
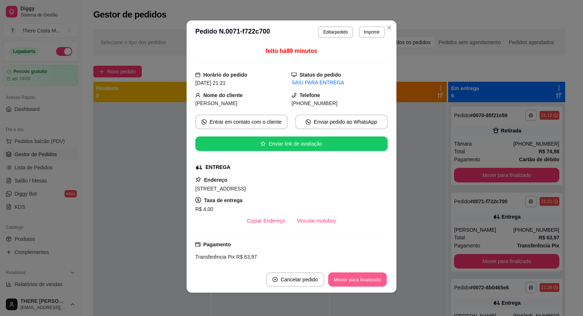
click at [345, 279] on button "Mover para finalizado" at bounding box center [357, 279] width 59 height 14
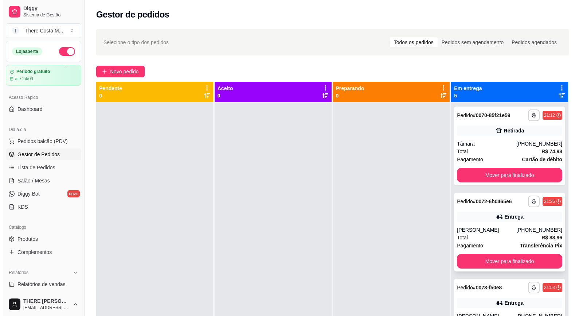
scroll to position [73, 0]
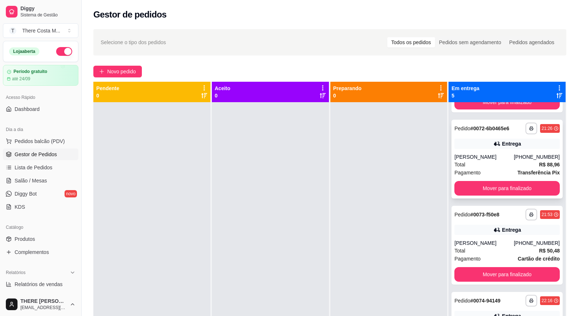
click at [485, 155] on div "[PERSON_NAME]" at bounding box center [483, 156] width 59 height 7
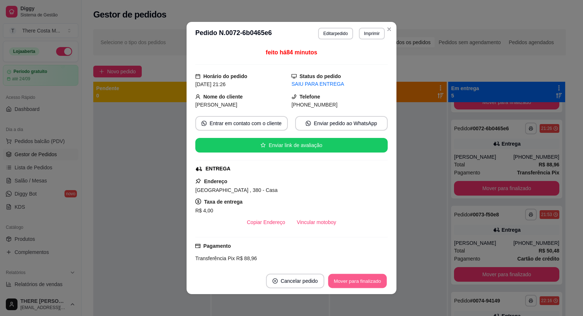
click at [368, 282] on button "Mover para finalizado" at bounding box center [357, 281] width 59 height 14
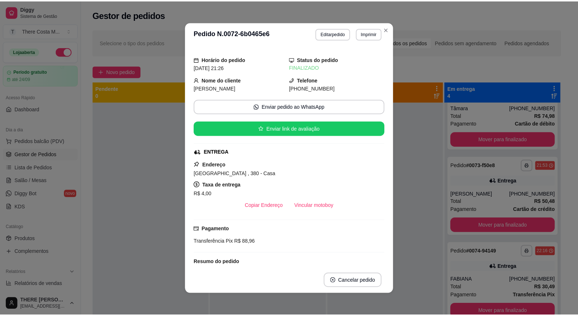
scroll to position [36, 0]
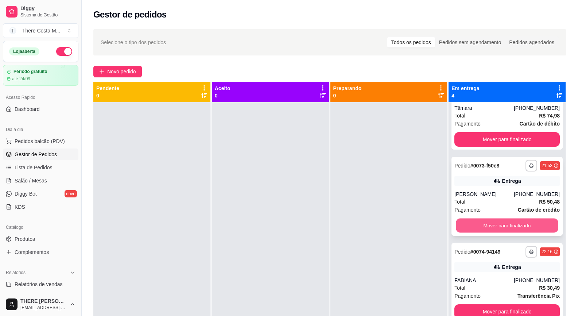
click at [486, 227] on button "Mover para finalizado" at bounding box center [507, 225] width 102 height 14
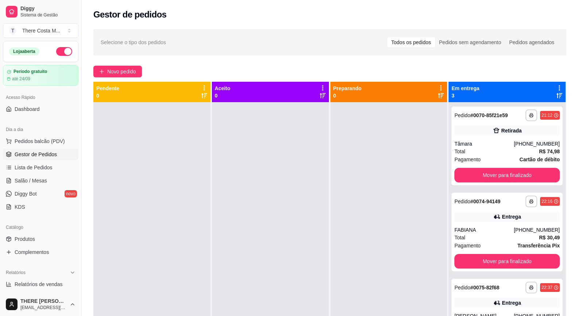
scroll to position [0, 0]
click at [498, 261] on button "Mover para finalizado" at bounding box center [506, 261] width 105 height 15
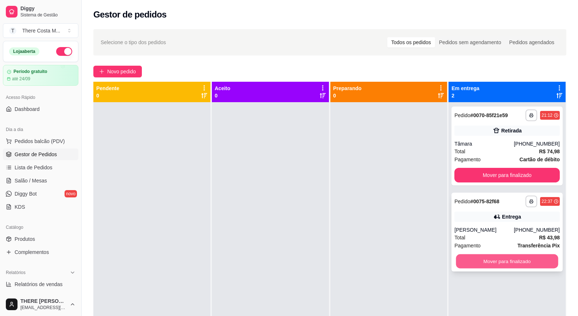
click at [498, 258] on button "Mover para finalizado" at bounding box center [507, 261] width 102 height 14
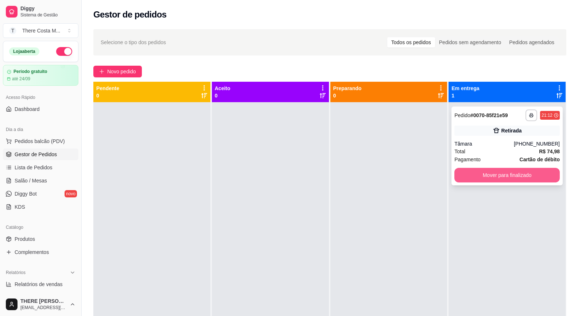
click at [531, 177] on button "Mover para finalizado" at bounding box center [506, 175] width 105 height 15
